Goal: Task Accomplishment & Management: Use online tool/utility

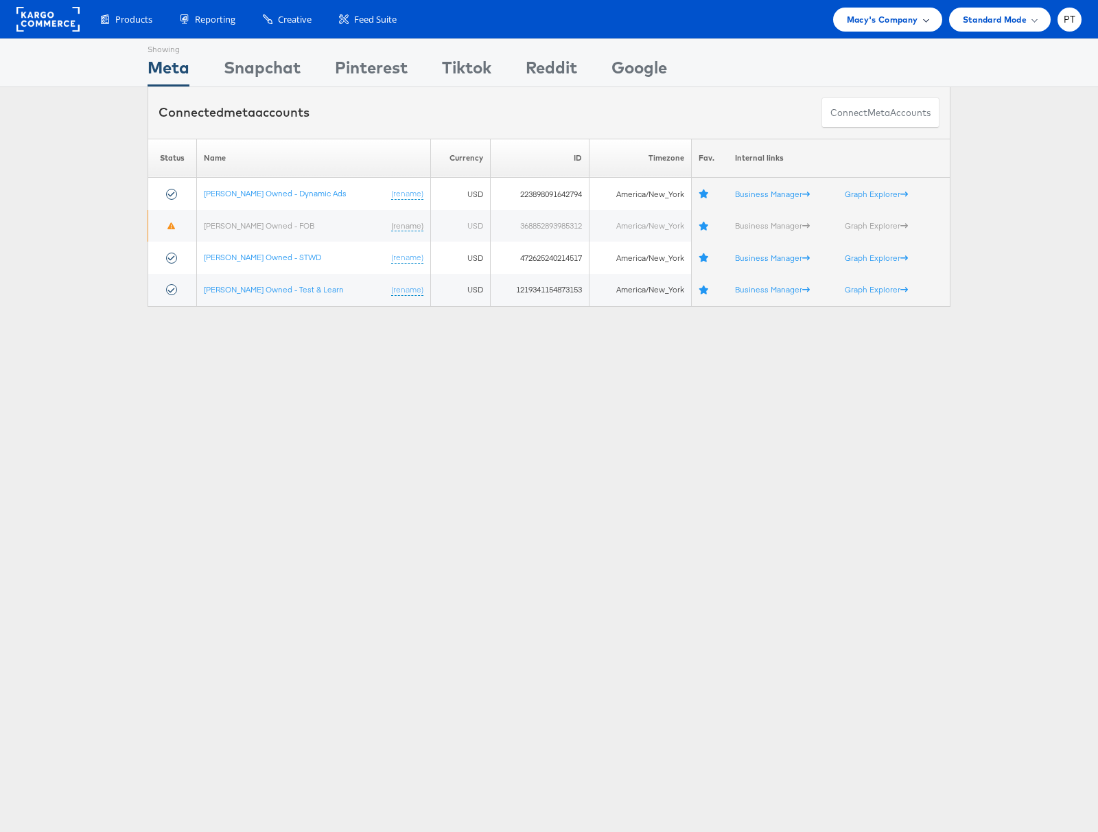
click at [924, 18] on span at bounding box center [925, 19] width 7 height 7
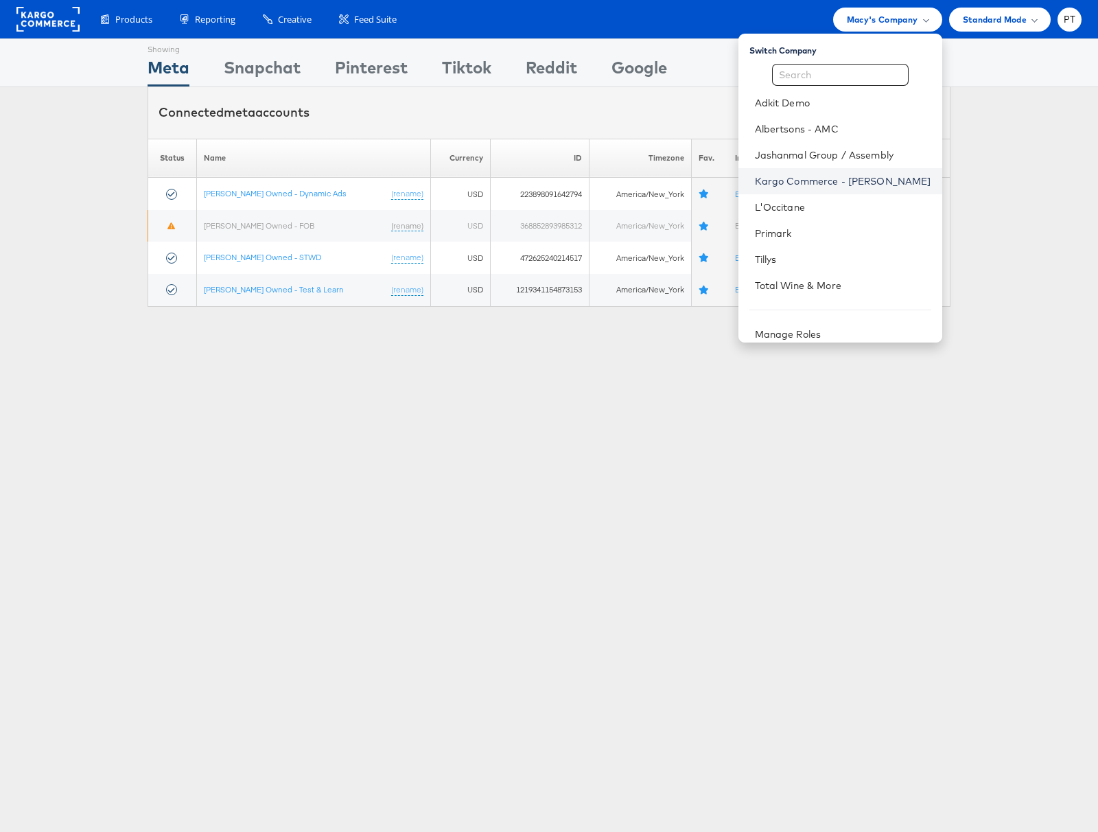
click at [825, 176] on link "Kargo Commerce - [PERSON_NAME]" at bounding box center [843, 181] width 176 height 14
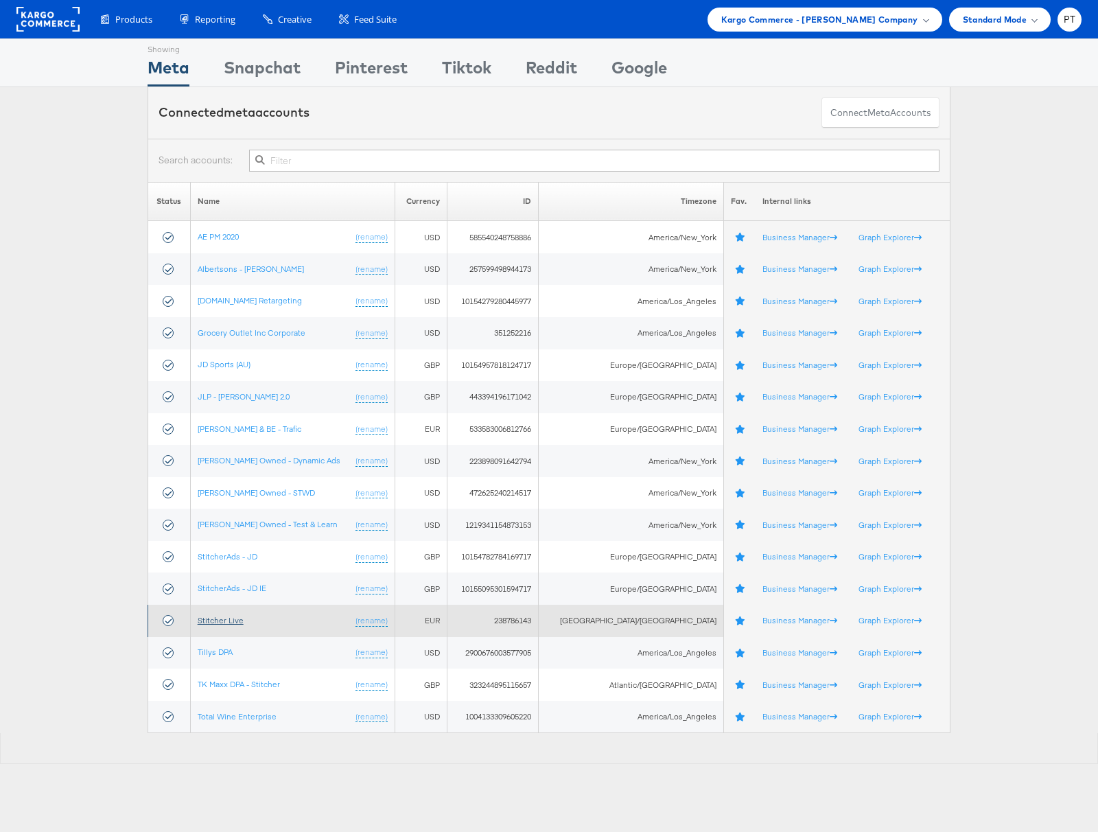
click at [229, 615] on link "Stitcher Live" at bounding box center [221, 620] width 46 height 10
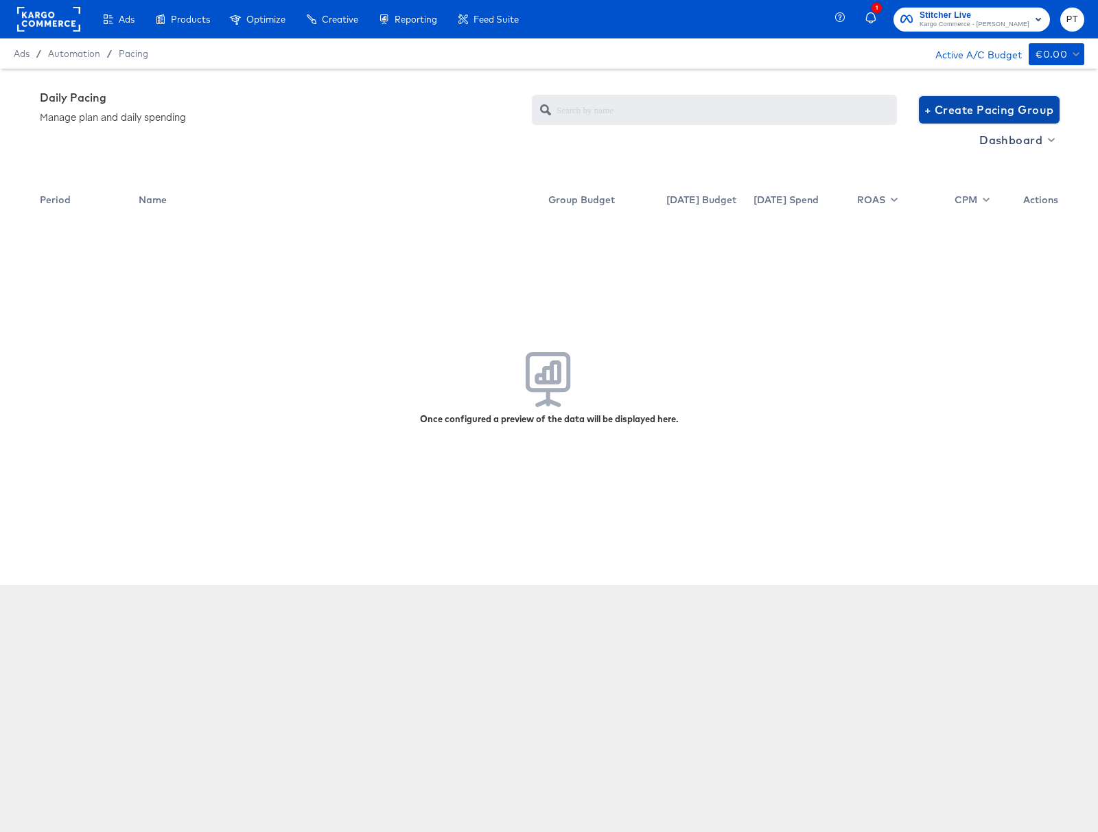
click at [948, 113] on span "+ Create Pacing Group" at bounding box center [989, 109] width 130 height 19
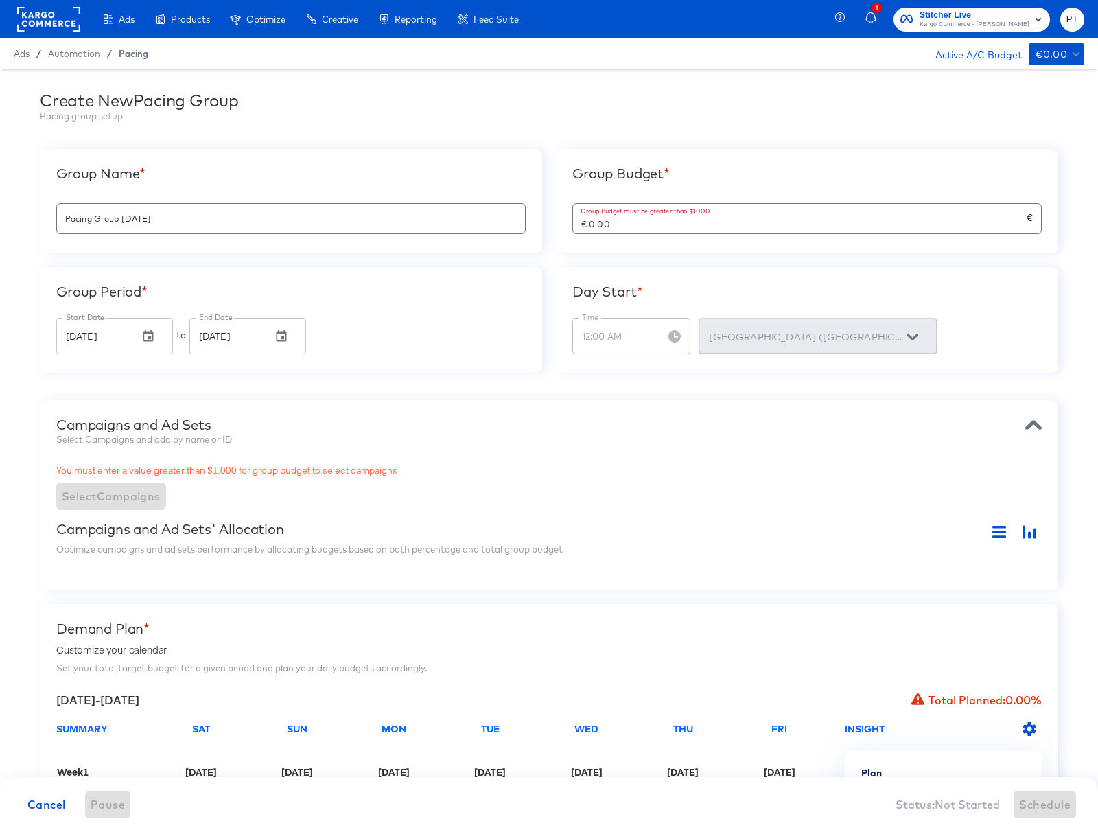
click at [132, 54] on span "Pacing" at bounding box center [134, 53] width 30 height 11
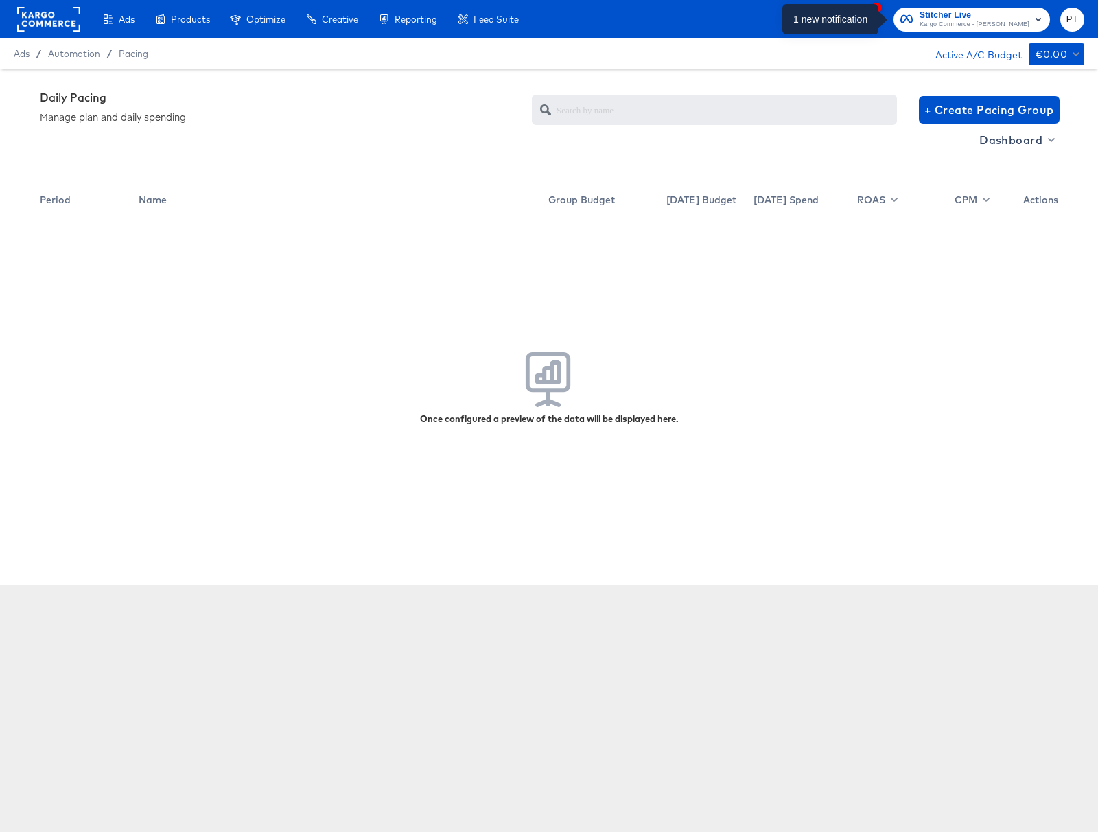
click at [876, 22] on icon "button" at bounding box center [871, 17] width 10 height 11
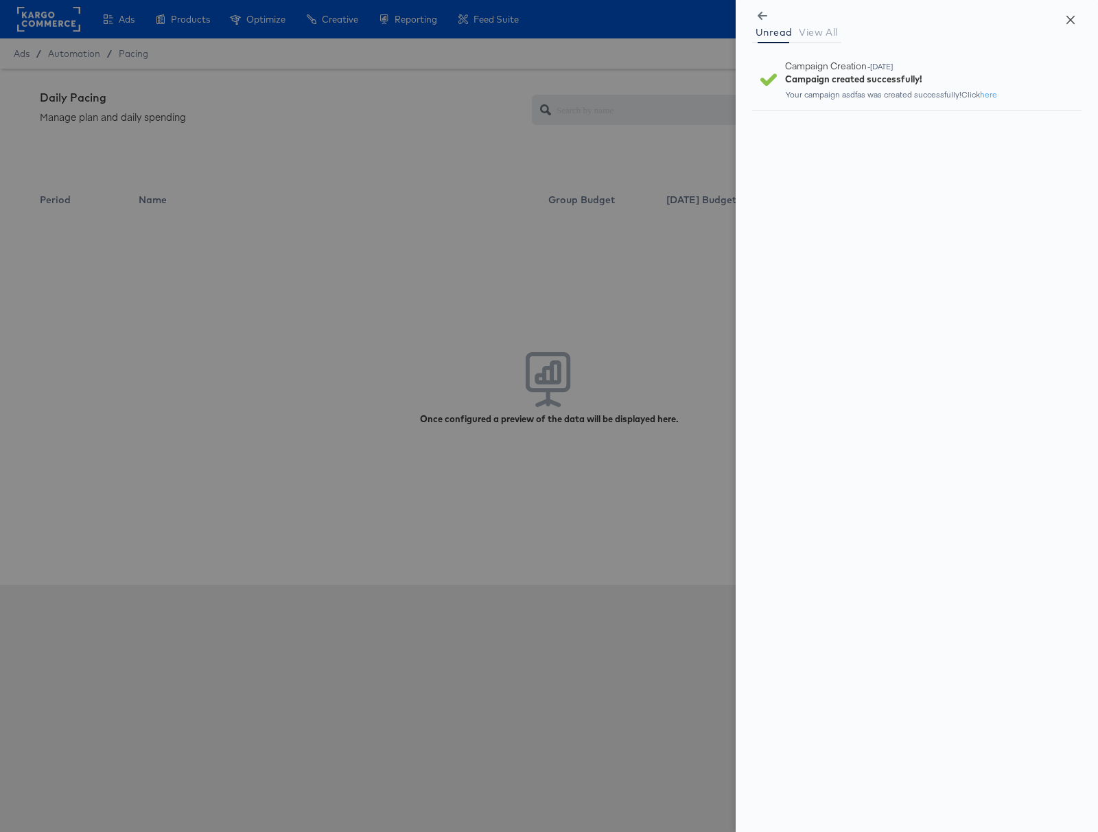
click at [1068, 23] on icon "close" at bounding box center [1070, 19] width 11 height 11
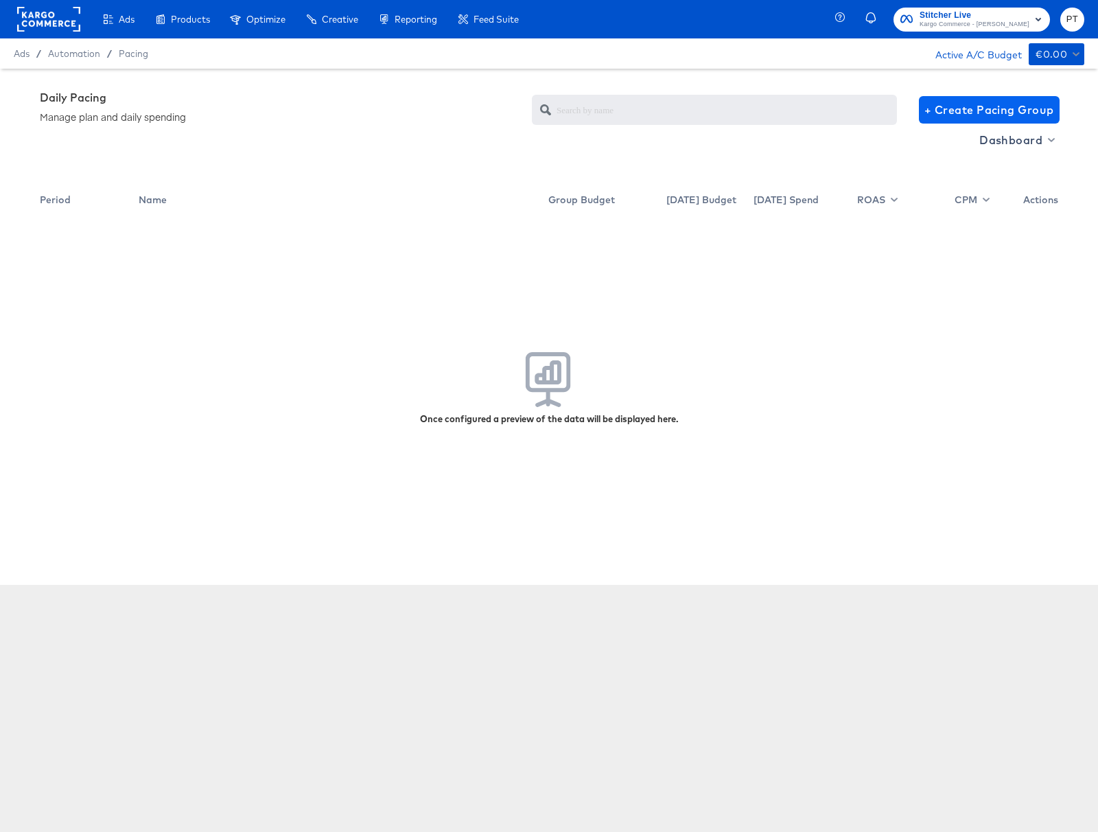
drag, startPoint x: 880, startPoint y: 178, endPoint x: 930, endPoint y: 116, distance: 79.6
click at [880, 177] on div "Dashboard" at bounding box center [549, 157] width 1018 height 56
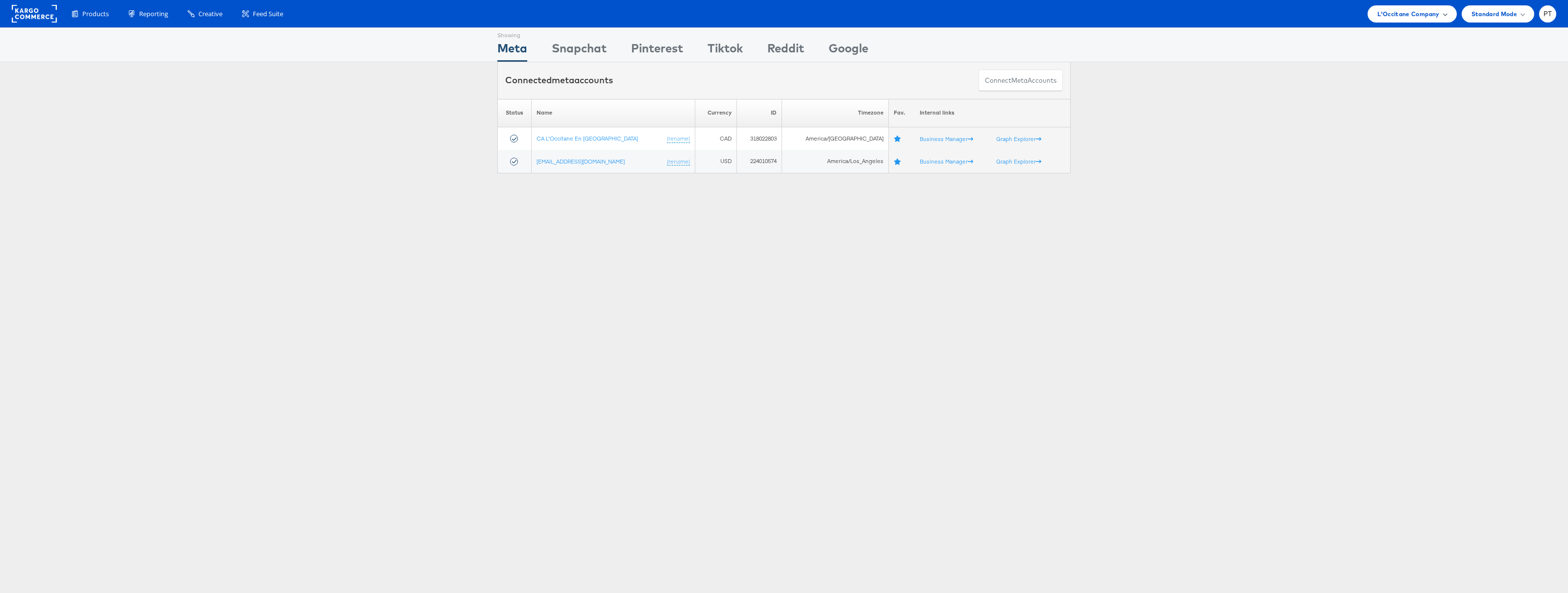
click at [1423, 8] on div "L'Occitane Company" at bounding box center [1412, 14] width 89 height 17
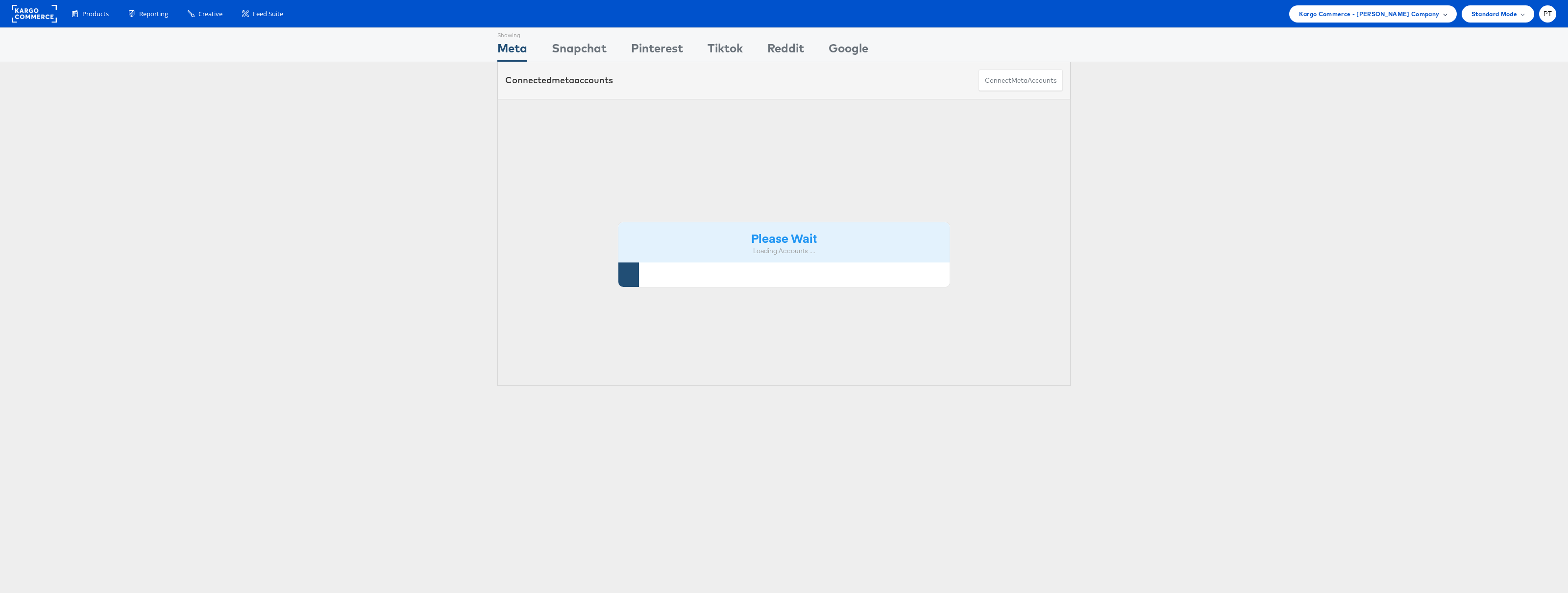
click at [1392, 14] on span "Kargo Commerce - Paul Tobin Company" at bounding box center [1369, 14] width 141 height 10
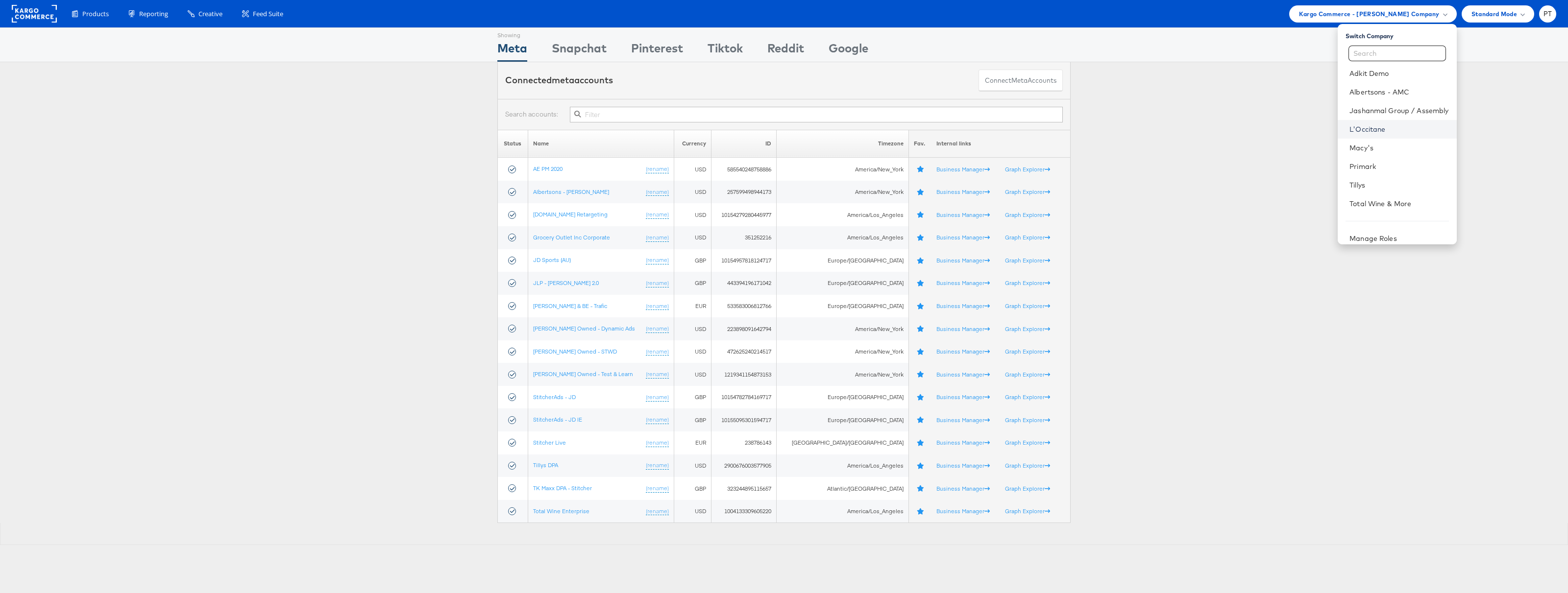
click at [1377, 126] on link "L'Occitane" at bounding box center [1399, 129] width 99 height 10
